Goal: Task Accomplishment & Management: Use online tool/utility

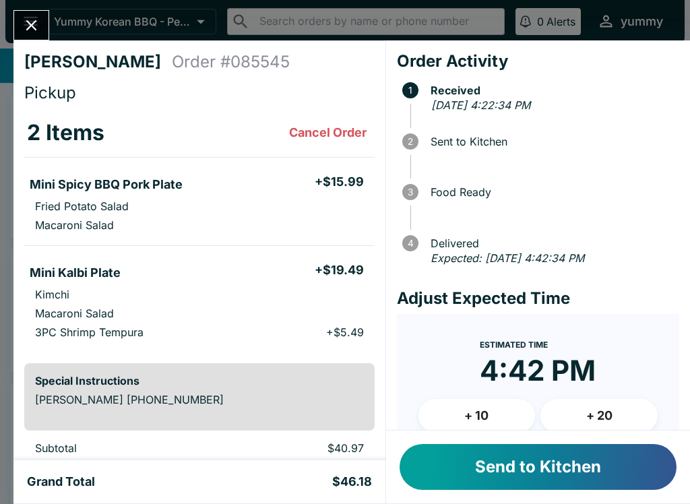
click at [557, 473] on button "Send to Kitchen" at bounding box center [538, 467] width 277 height 46
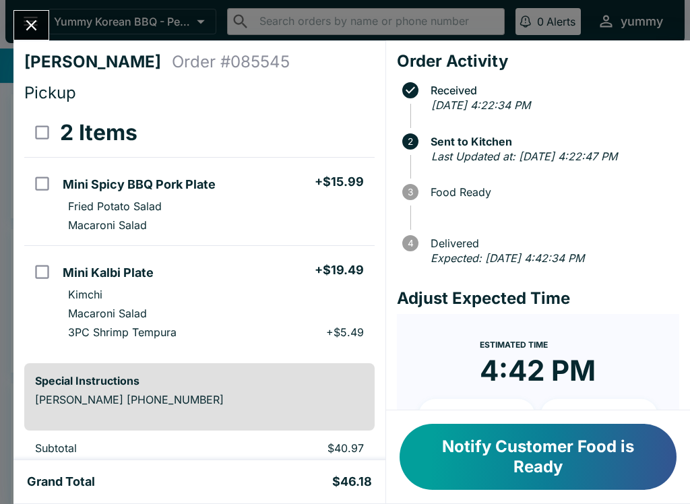
click at [551, 455] on button "Notify Customer Food is Ready" at bounding box center [538, 457] width 277 height 66
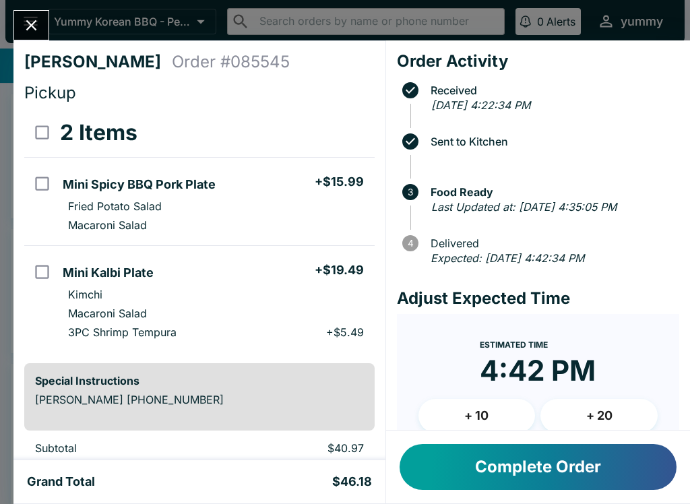
click at [34, 15] on button "Close" at bounding box center [31, 25] width 34 height 29
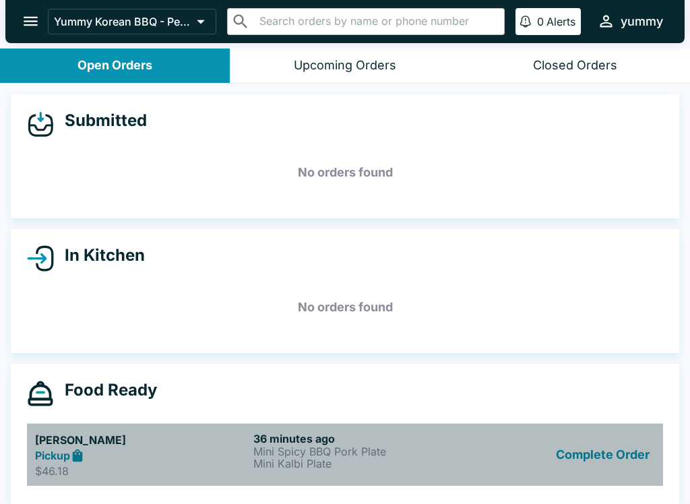
click at [136, 459] on div "Pickup" at bounding box center [141, 455] width 213 height 15
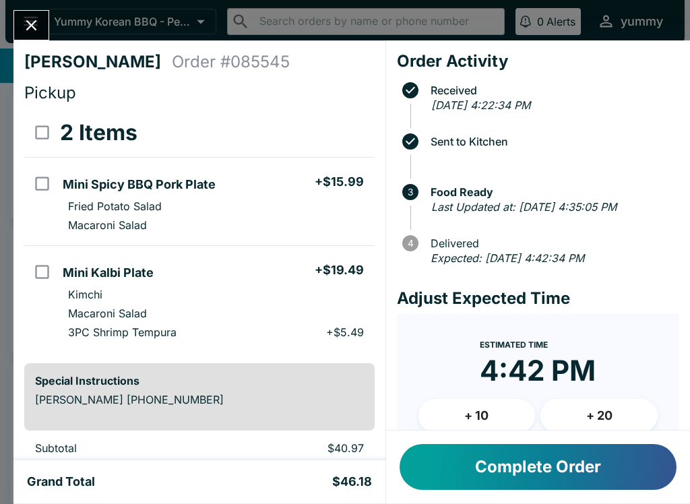
click at [536, 470] on button "Complete Order" at bounding box center [538, 467] width 277 height 46
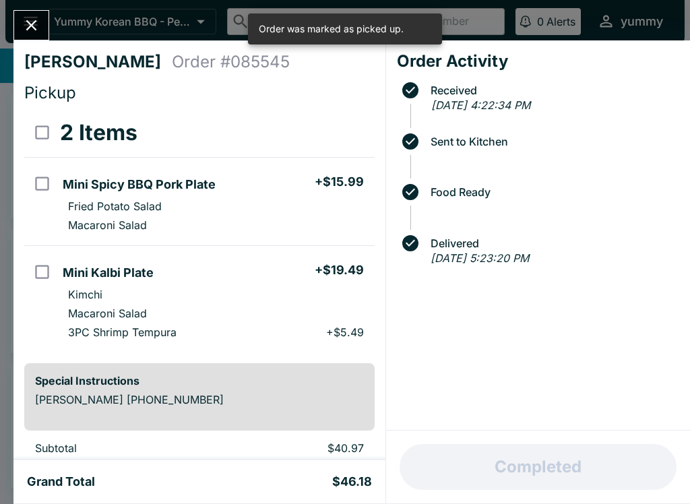
click at [44, 23] on button "Close" at bounding box center [31, 25] width 34 height 29
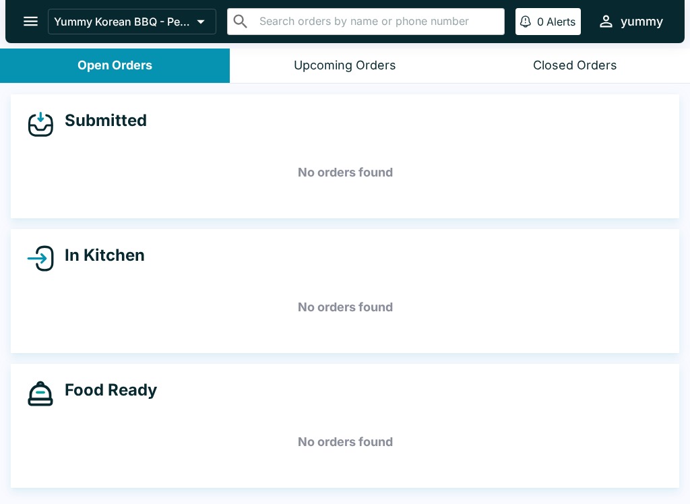
click at [569, 58] on div "Closed Orders" at bounding box center [575, 65] width 84 height 15
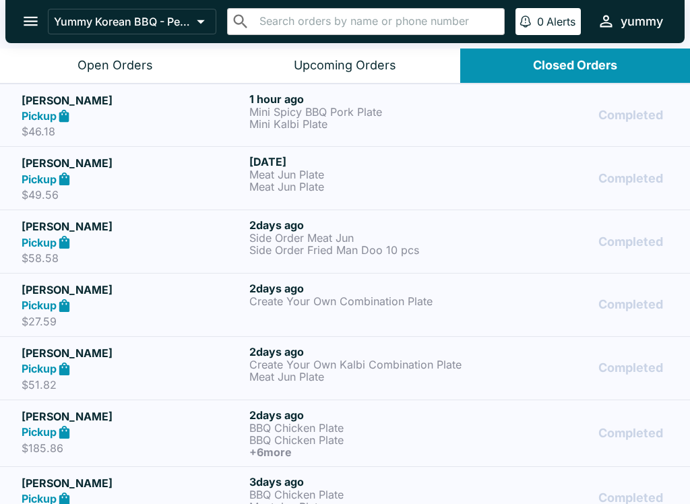
click at [117, 60] on div "Open Orders" at bounding box center [114, 65] width 75 height 15
